Goal: Task Accomplishment & Management: Manage account settings

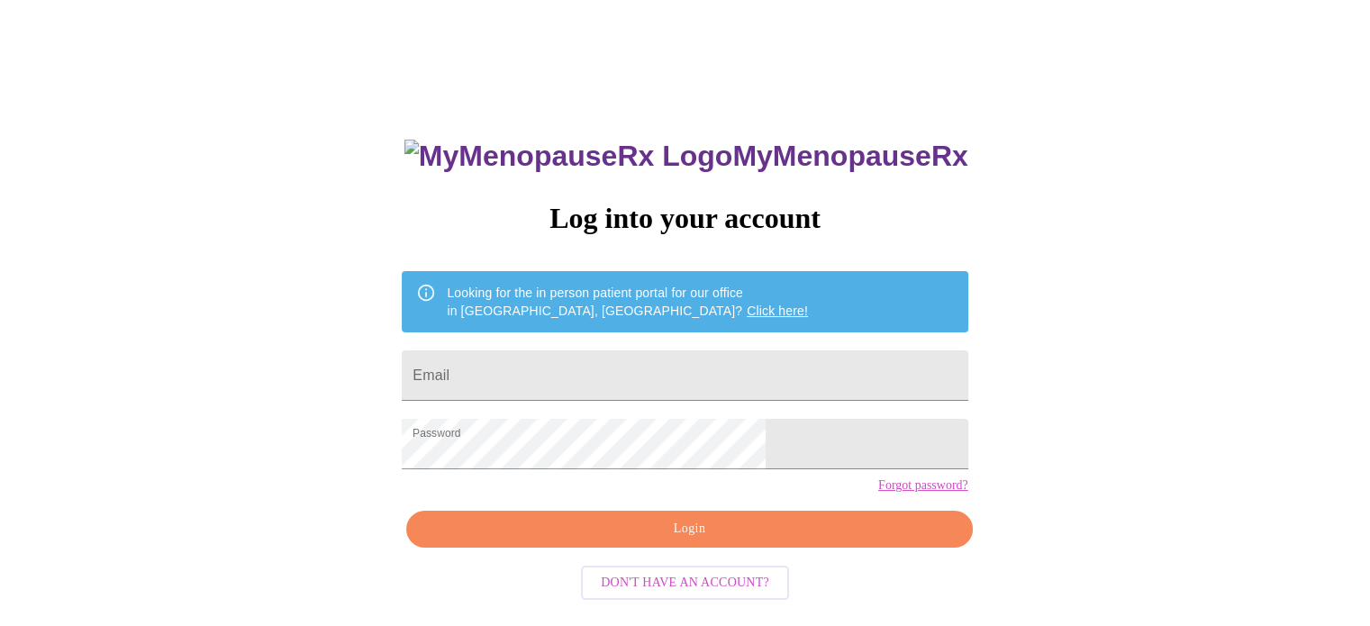
scroll to position [34, 0]
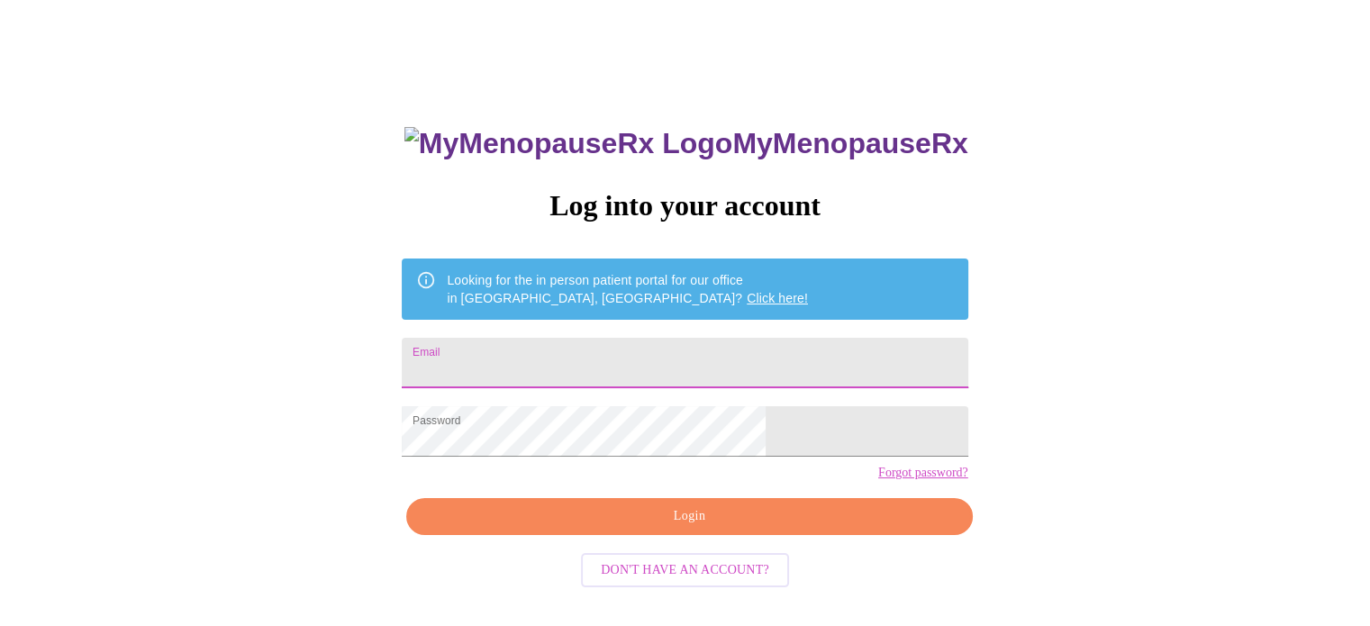
click at [717, 355] on input "Email" at bounding box center [685, 363] width 566 height 50
type input "territemple7@gmail.com"
click at [711, 528] on span "Login" at bounding box center [689, 516] width 524 height 23
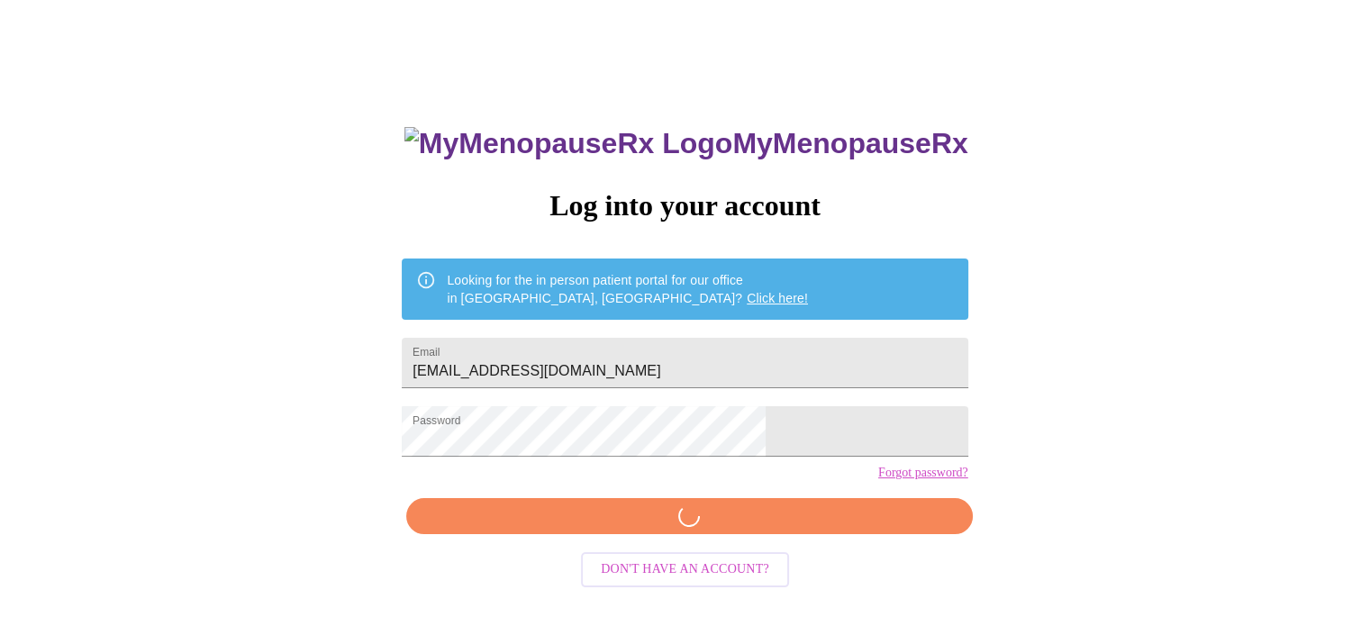
scroll to position [33, 0]
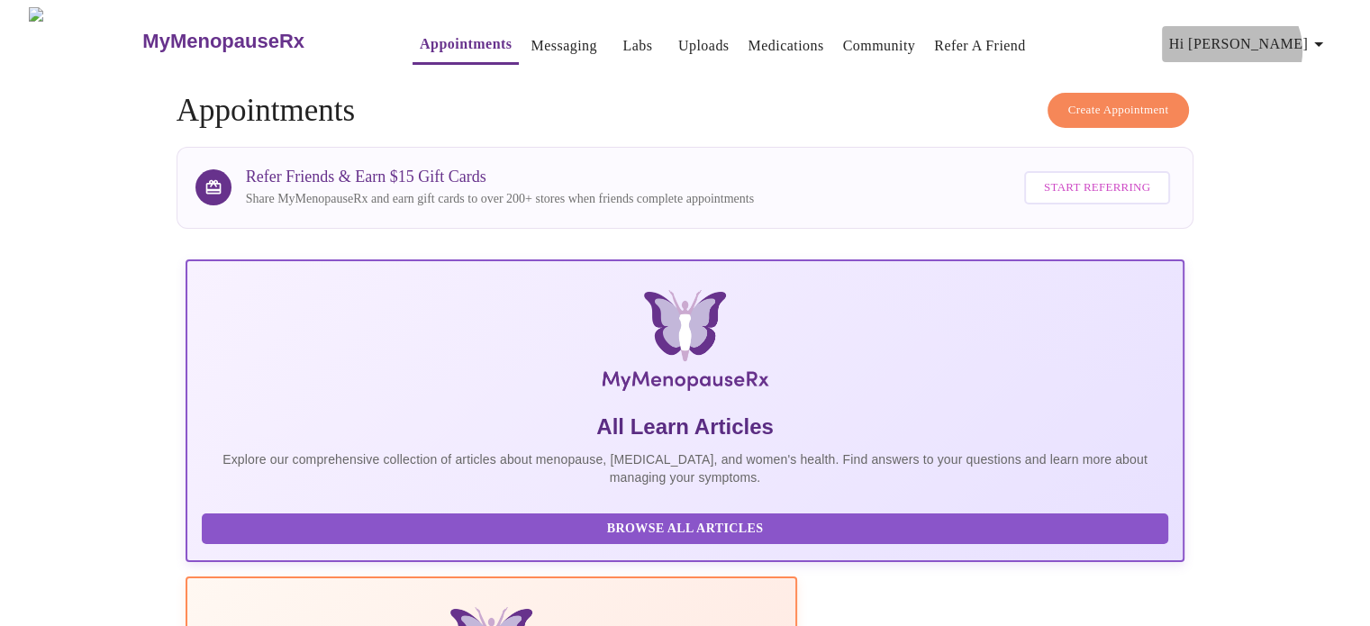
click at [1326, 43] on icon "button" at bounding box center [1319, 44] width 22 height 22
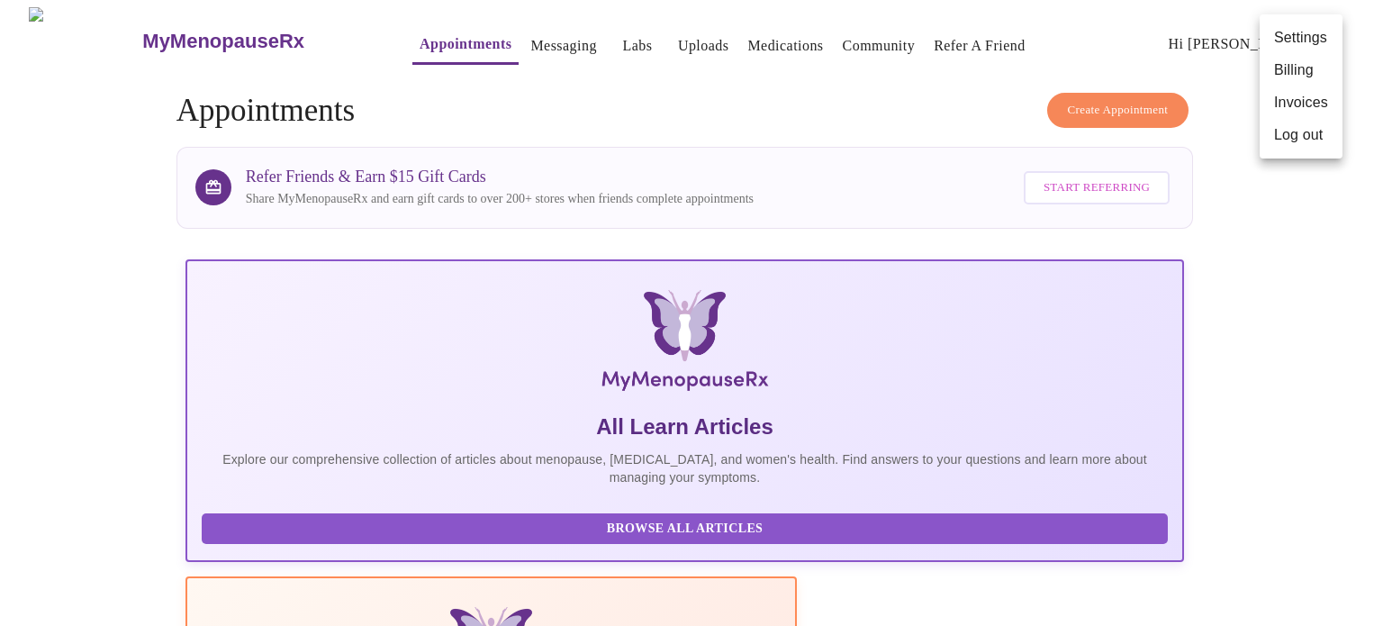
click at [862, 149] on div at bounding box center [691, 313] width 1383 height 626
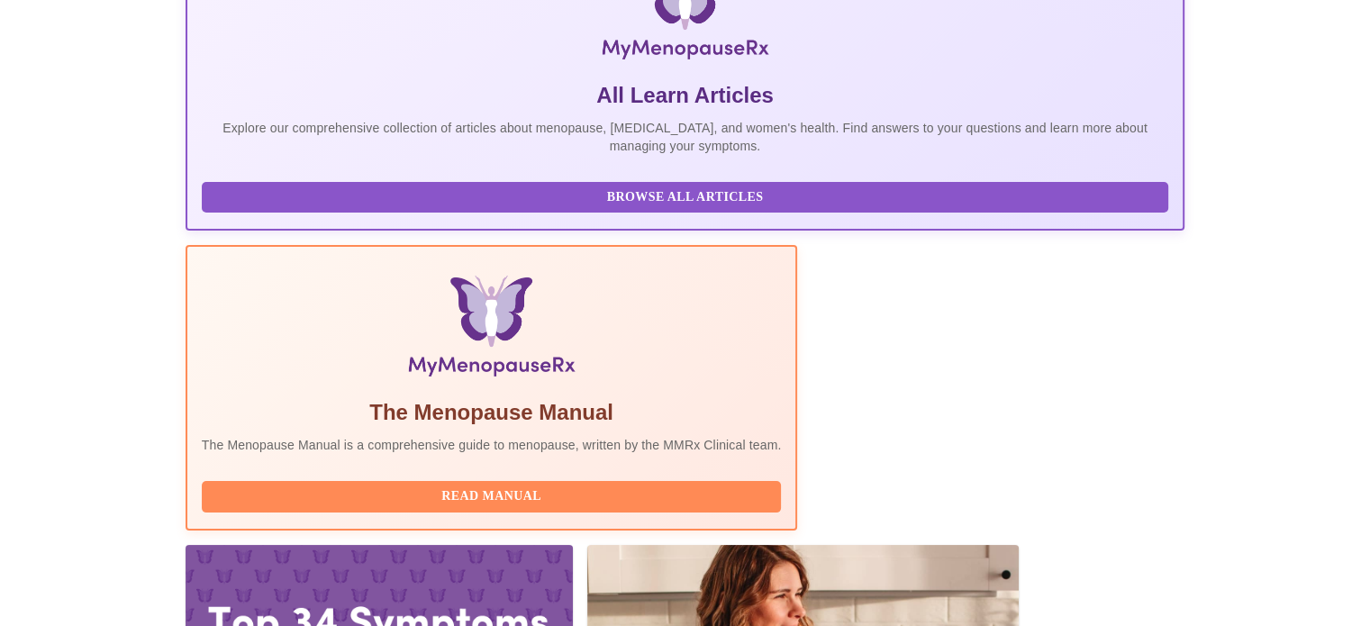
scroll to position [357, 0]
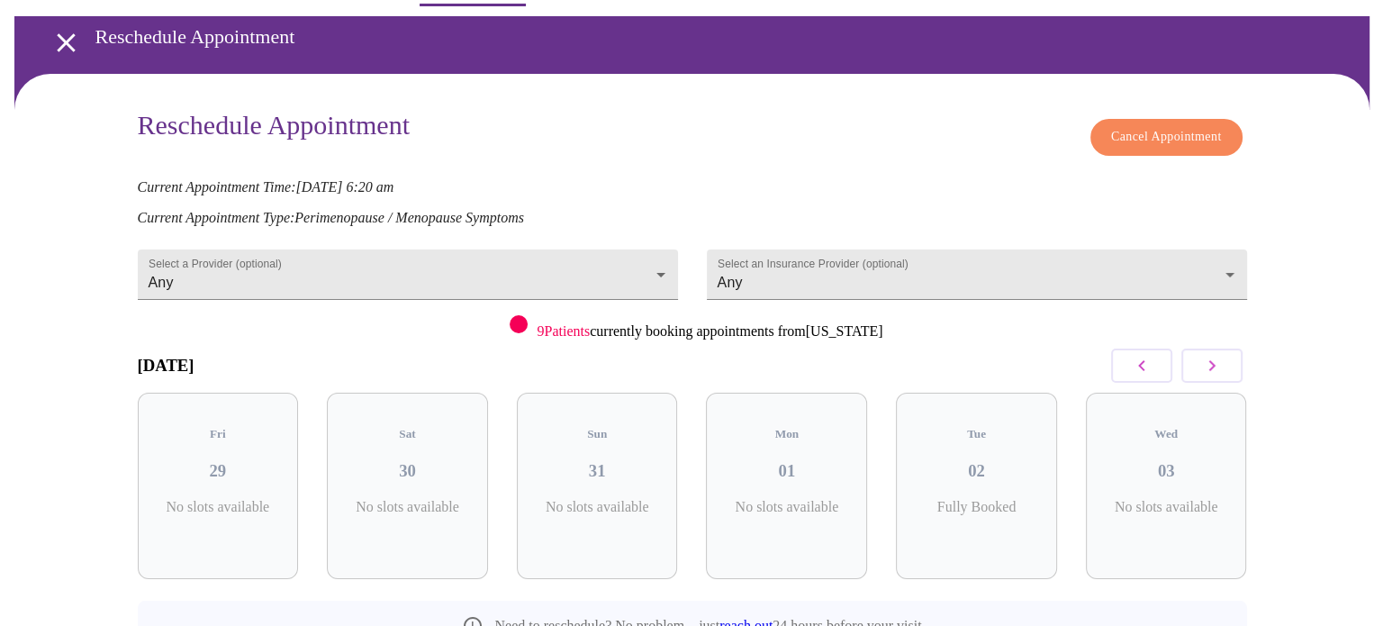
scroll to position [90, 0]
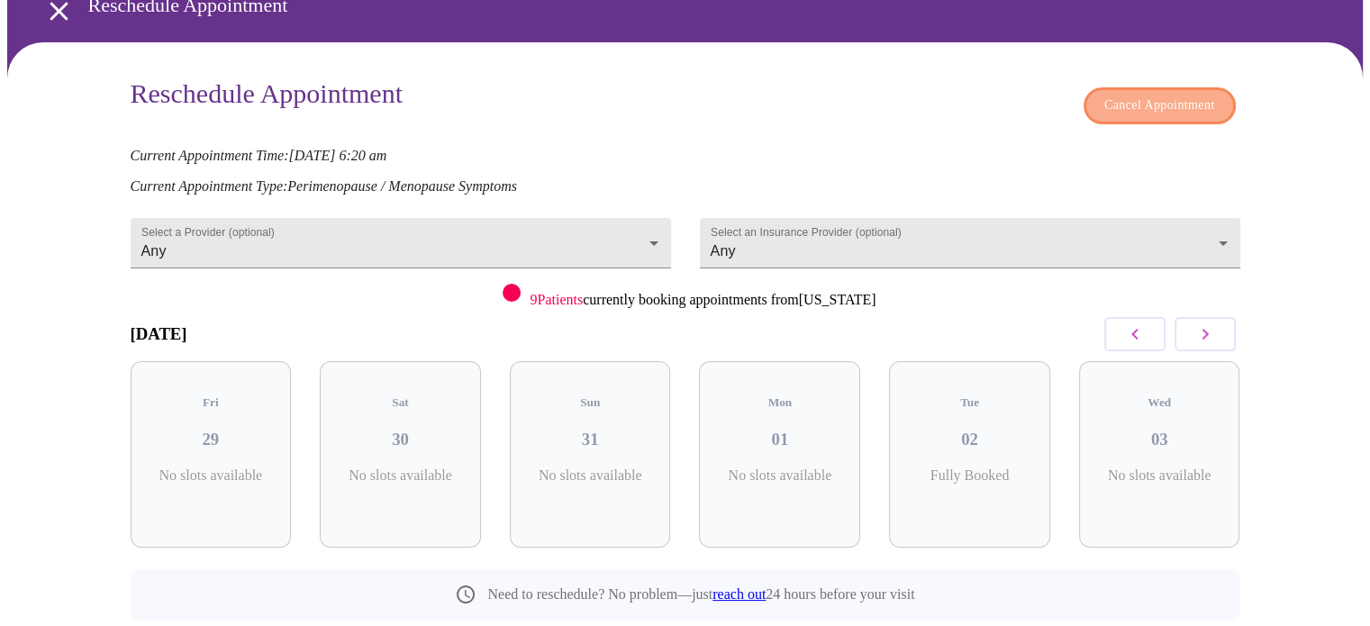
click at [1178, 95] on span "Cancel Appointment" at bounding box center [1159, 106] width 111 height 23
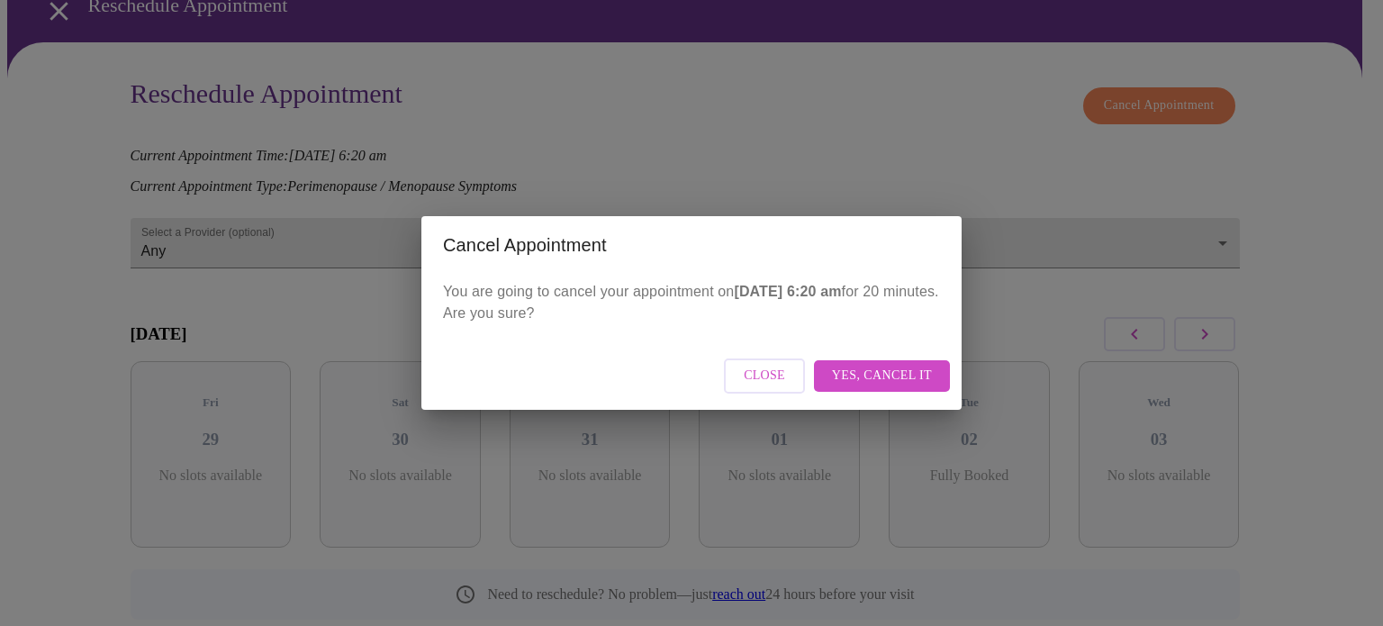
click at [901, 370] on span "Yes, cancel it" at bounding box center [882, 376] width 100 height 23
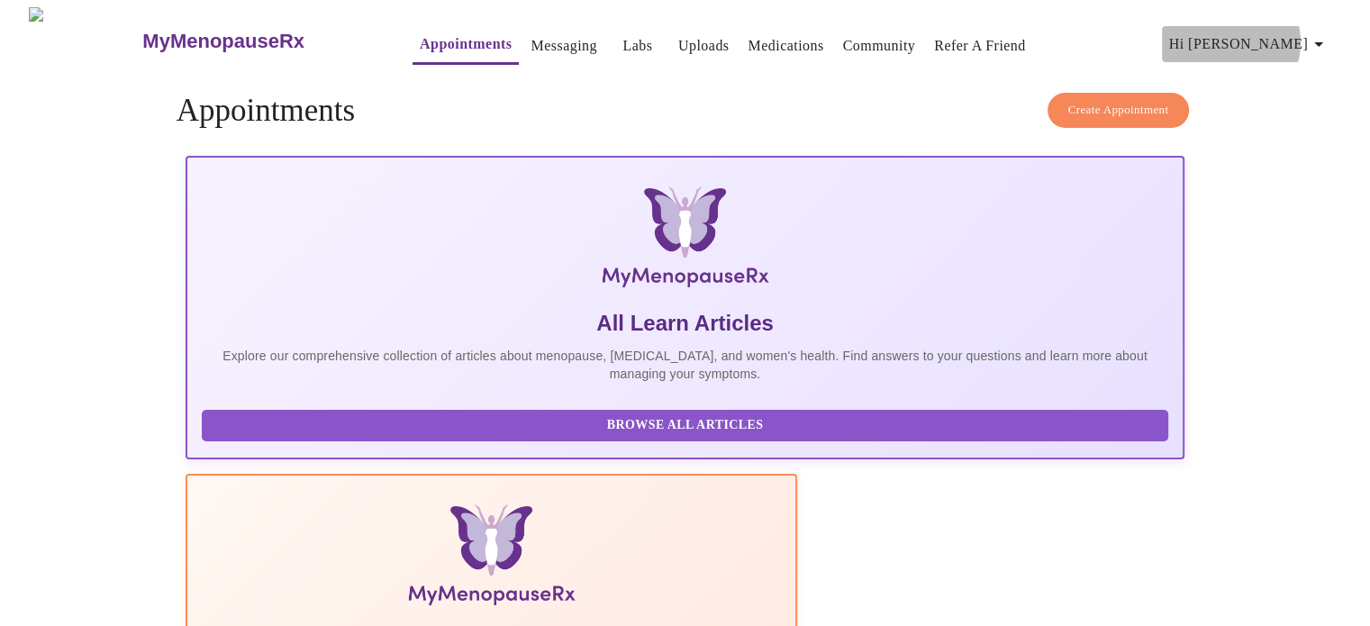
click at [1323, 42] on icon "button" at bounding box center [1318, 44] width 9 height 5
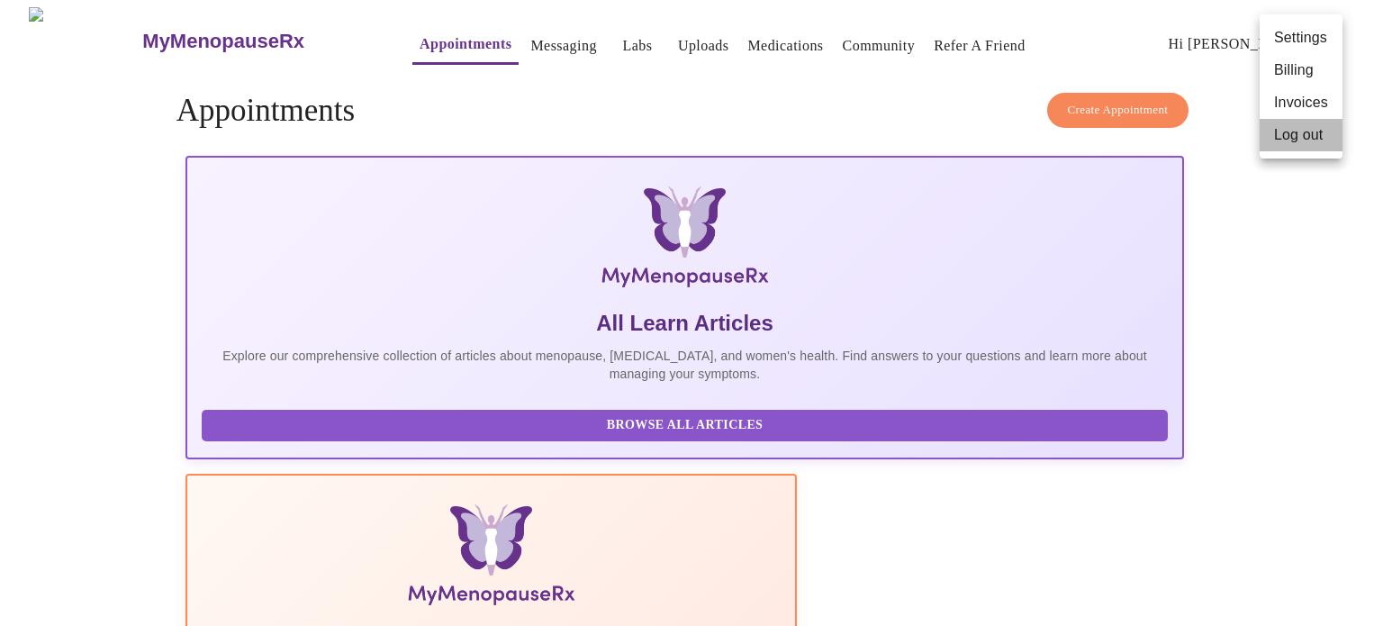
click at [1315, 134] on li "Log out" at bounding box center [1301, 135] width 83 height 32
